Goal: Obtain resource: Obtain resource

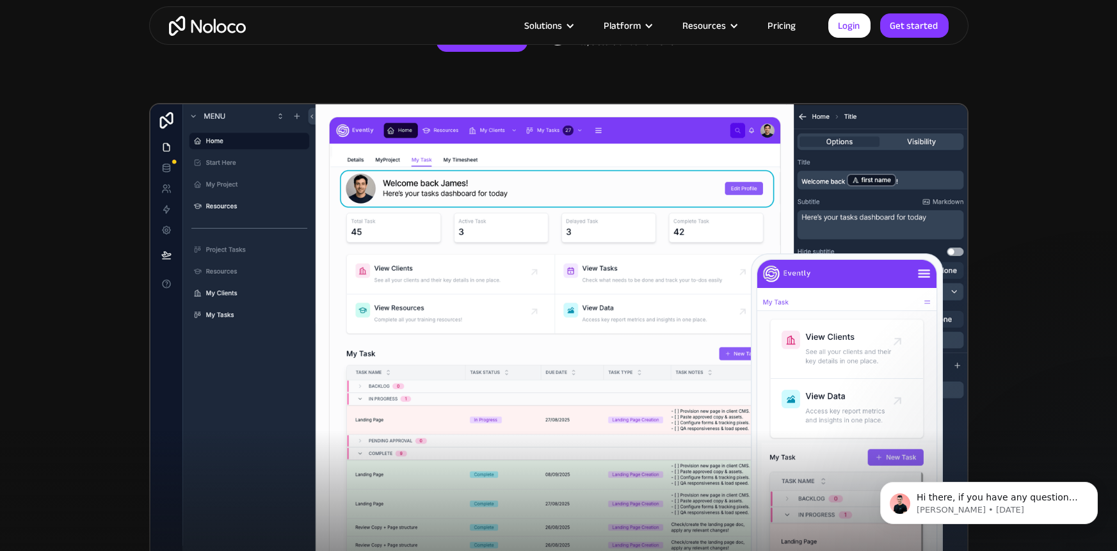
scroll to position [332, 0]
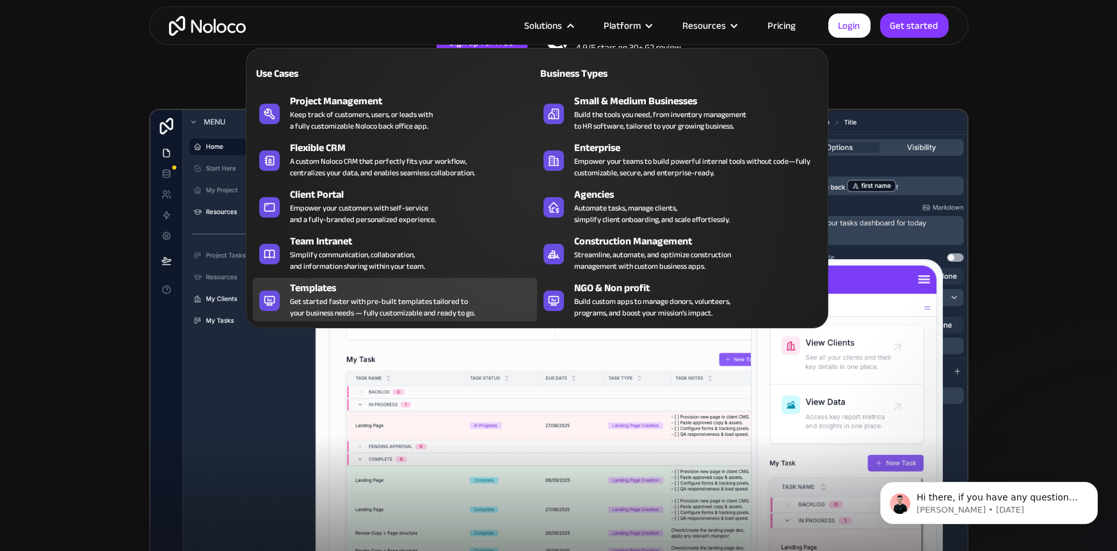
click at [379, 309] on div "Get started faster with pre-built templates tailored to your business needs — f…" at bounding box center [382, 307] width 185 height 23
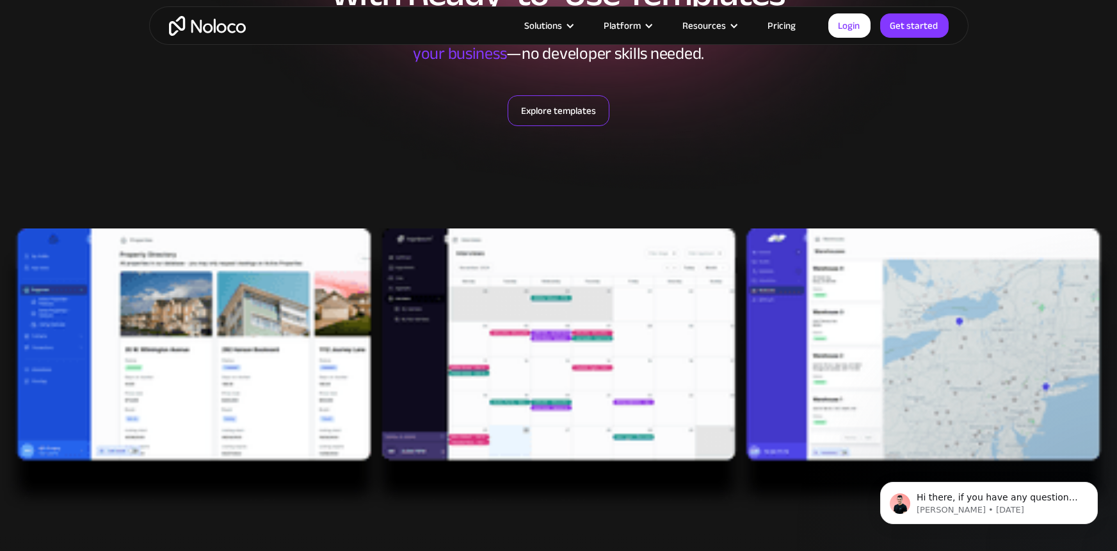
click at [586, 108] on link "Explore templates" at bounding box center [559, 110] width 102 height 31
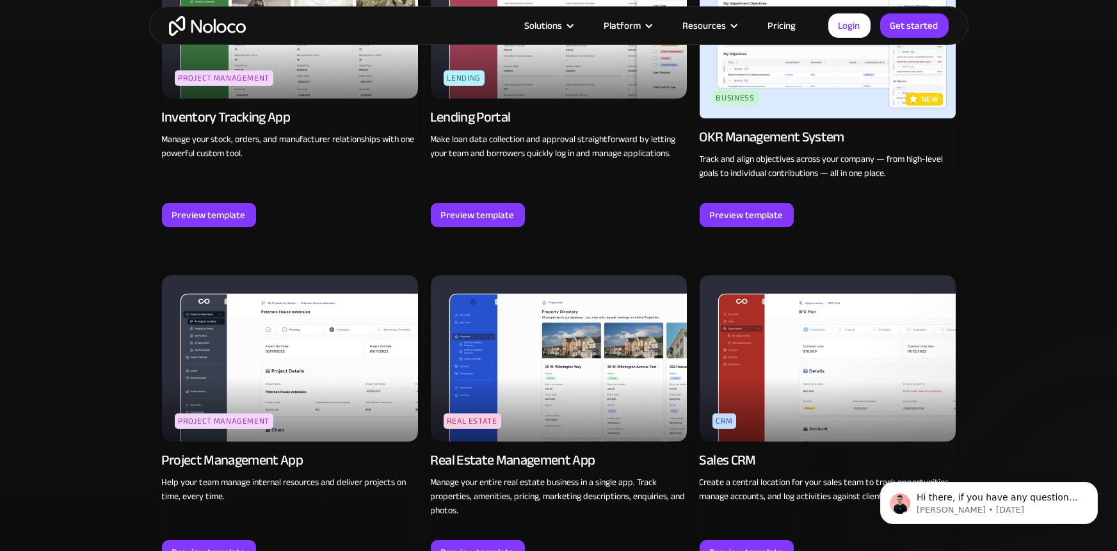
scroll to position [2168, 0]
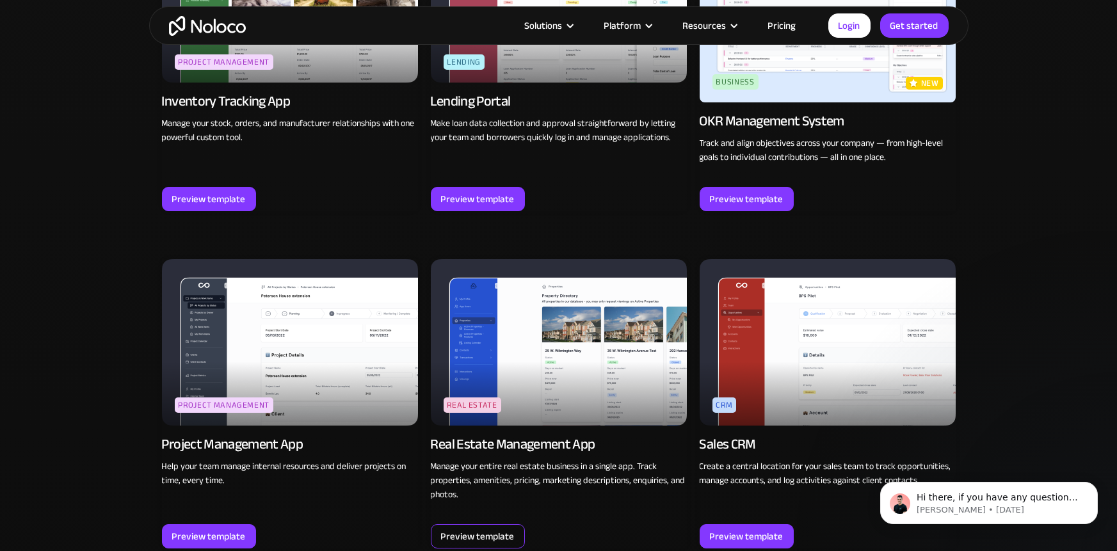
click at [489, 533] on div "Preview template" at bounding box center [478, 536] width 74 height 17
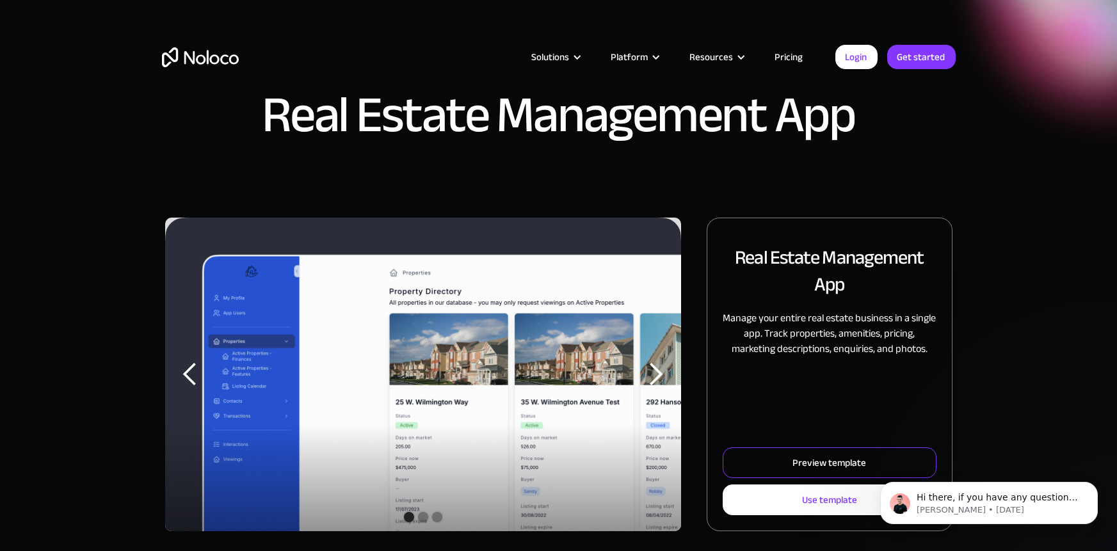
click at [830, 469] on div "Preview template" at bounding box center [830, 463] width 74 height 17
